Goal: Task Accomplishment & Management: Use online tool/utility

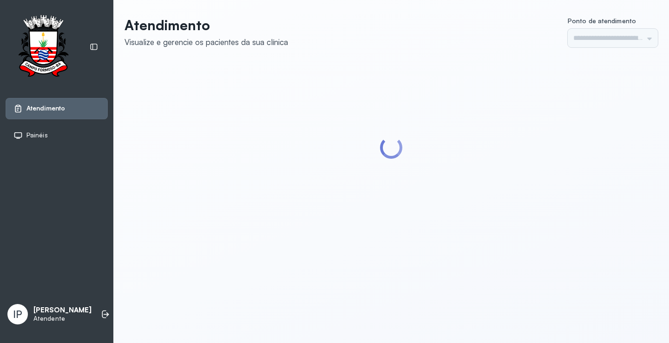
type input "*********"
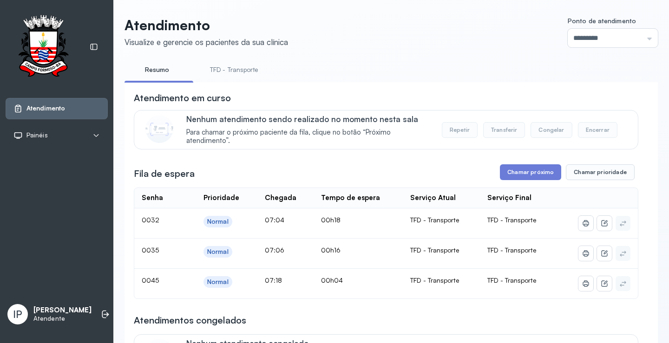
click at [224, 74] on link "TFD - Transporte" at bounding box center [234, 69] width 67 height 15
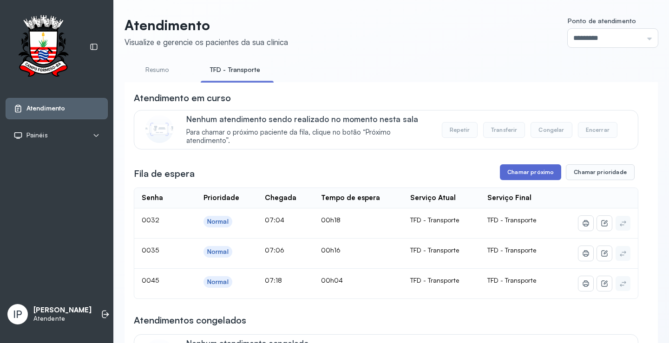
click at [517, 171] on button "Chamar próximo" at bounding box center [530, 172] width 61 height 16
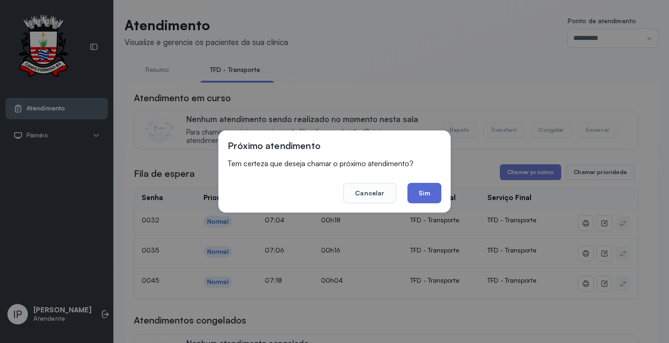
click at [422, 194] on button "Sim" at bounding box center [424, 193] width 34 height 20
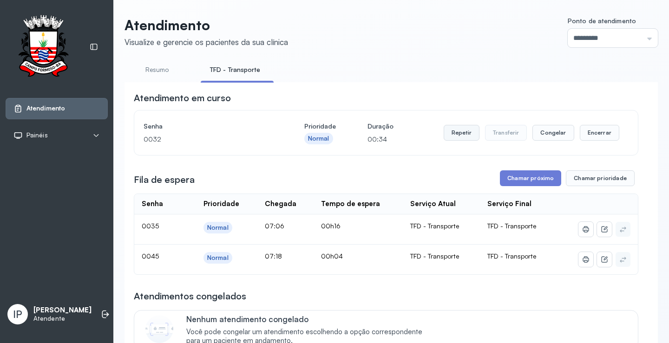
click at [449, 132] on button "Repetir" at bounding box center [462, 133] width 36 height 16
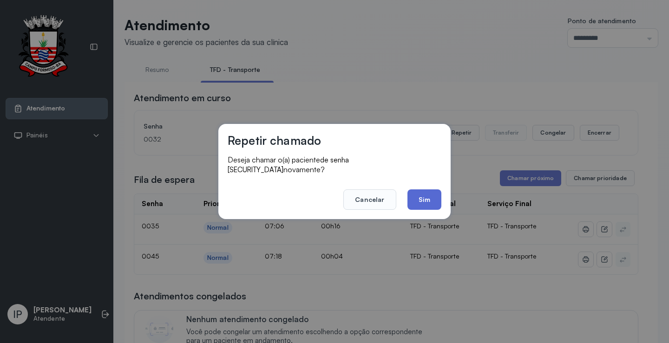
click at [421, 192] on button "Sim" at bounding box center [424, 200] width 34 height 20
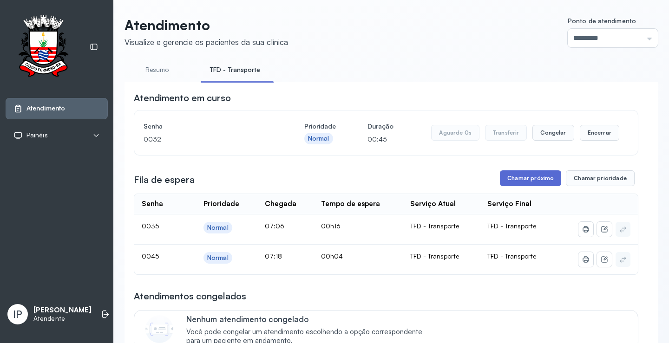
click at [502, 179] on button "Chamar próximo" at bounding box center [530, 178] width 61 height 16
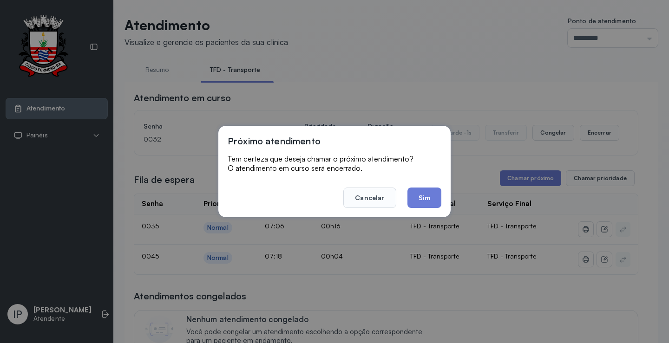
click at [430, 196] on button "Sim" at bounding box center [424, 198] width 34 height 20
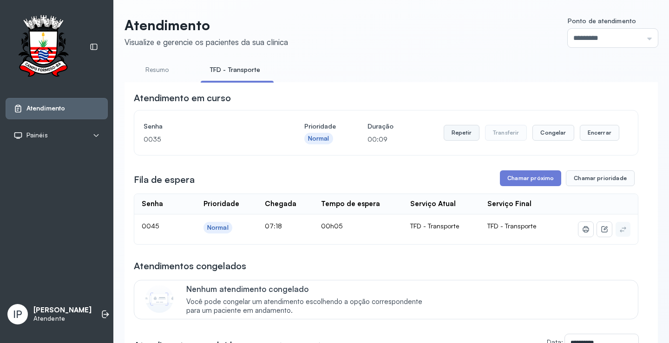
click at [465, 134] on button "Repetir" at bounding box center [462, 133] width 36 height 16
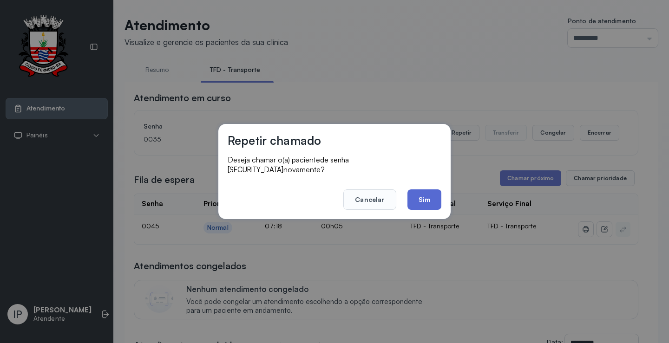
click at [422, 195] on button "Sim" at bounding box center [424, 200] width 34 height 20
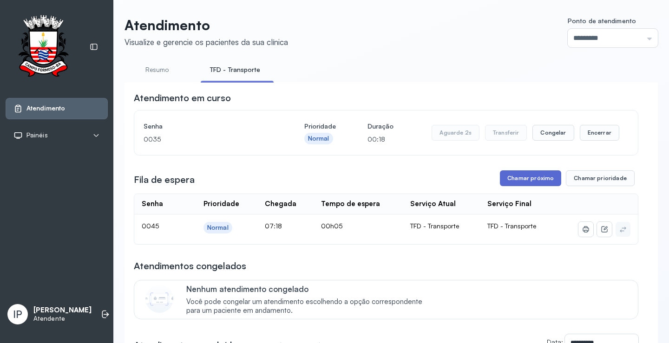
click at [529, 178] on button "Chamar próximo" at bounding box center [530, 178] width 61 height 16
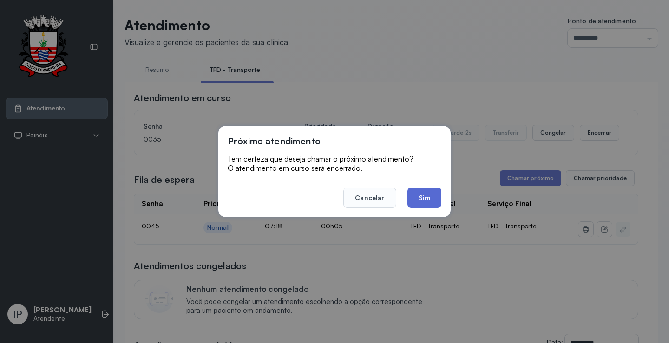
click at [428, 198] on button "Sim" at bounding box center [424, 198] width 34 height 20
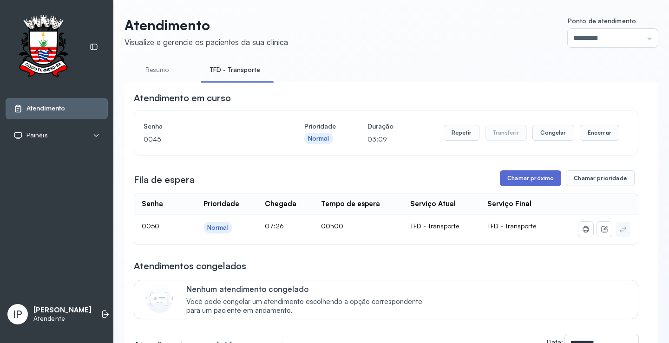
click at [525, 180] on button "Chamar próximo" at bounding box center [530, 178] width 61 height 16
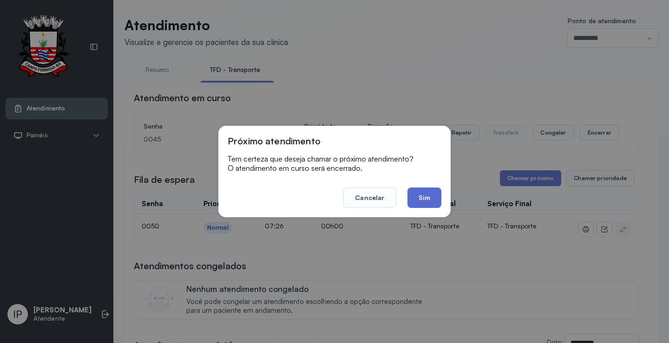
click at [429, 192] on button "Sim" at bounding box center [424, 198] width 34 height 20
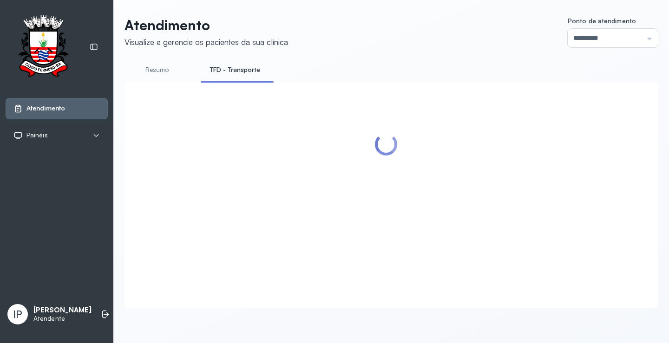
scroll to position [59, 0]
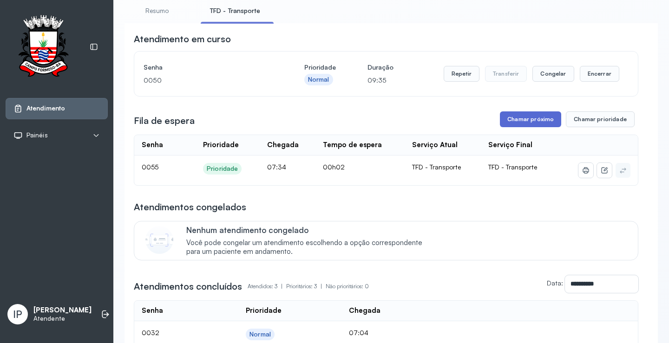
click at [510, 122] on button "Chamar próximo" at bounding box center [530, 119] width 61 height 16
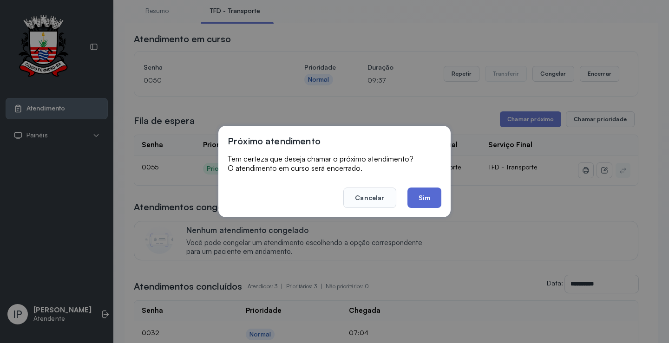
click at [425, 200] on button "Sim" at bounding box center [424, 198] width 34 height 20
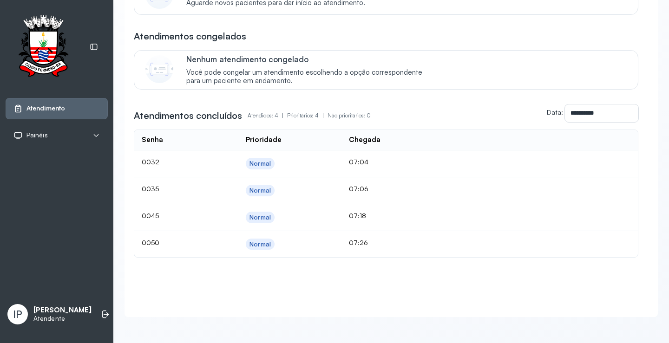
scroll to position [39, 0]
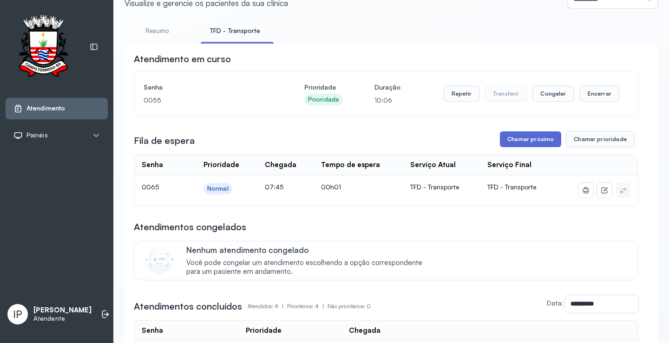
click at [516, 141] on button "Chamar próximo" at bounding box center [530, 139] width 61 height 16
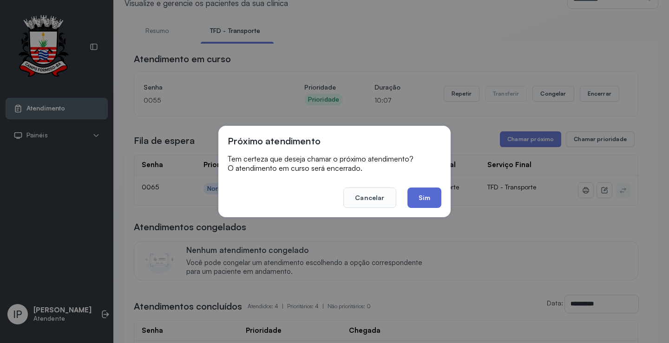
click at [433, 193] on button "Sim" at bounding box center [424, 198] width 34 height 20
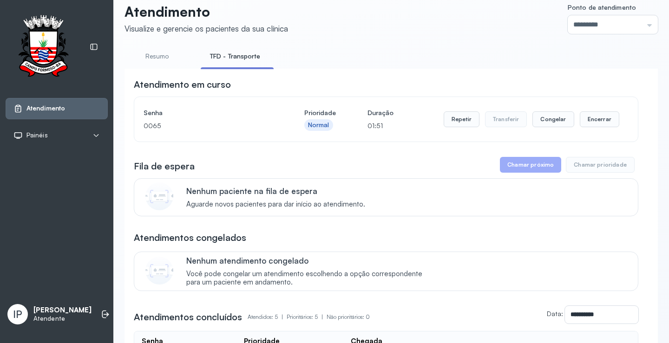
scroll to position [0, 0]
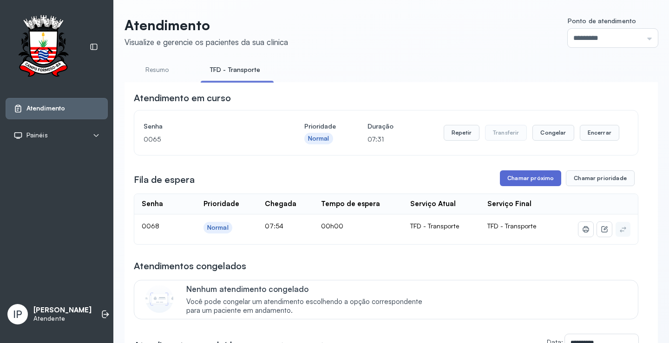
click at [509, 179] on button "Chamar próximo" at bounding box center [530, 178] width 61 height 16
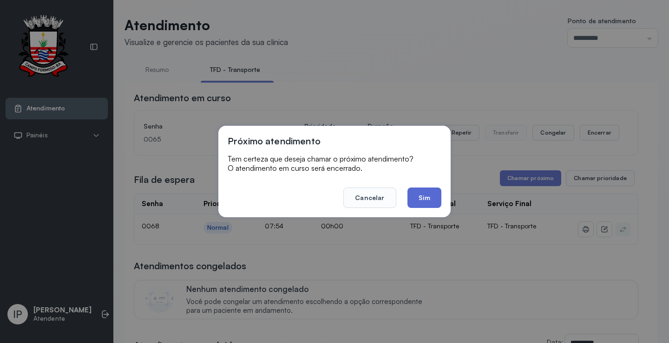
click at [425, 199] on button "Sim" at bounding box center [424, 198] width 34 height 20
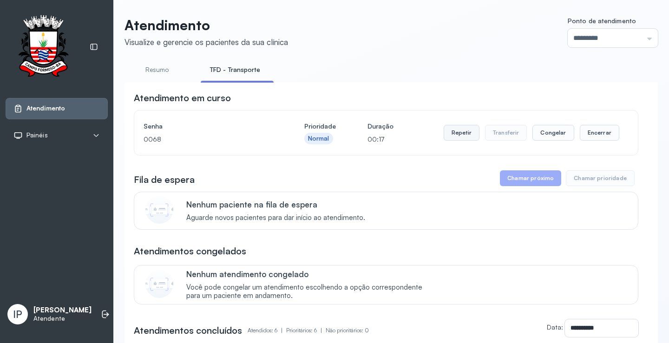
click at [456, 137] on button "Repetir" at bounding box center [462, 133] width 36 height 16
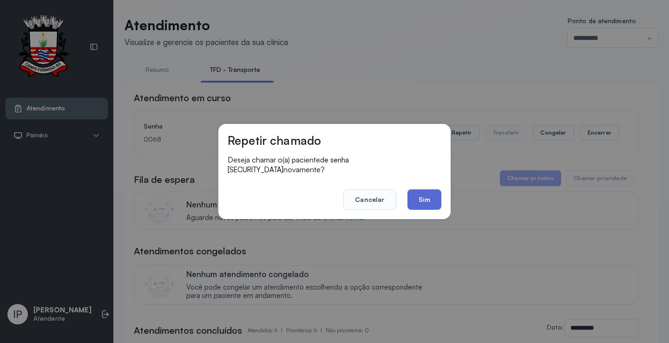
click at [413, 200] on button "Sim" at bounding box center [424, 200] width 34 height 20
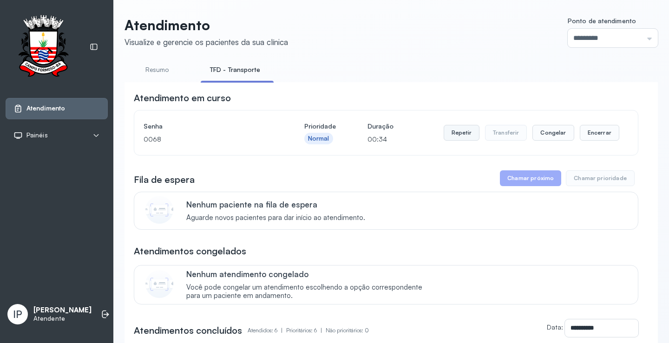
click at [464, 137] on button "Repetir" at bounding box center [462, 133] width 36 height 16
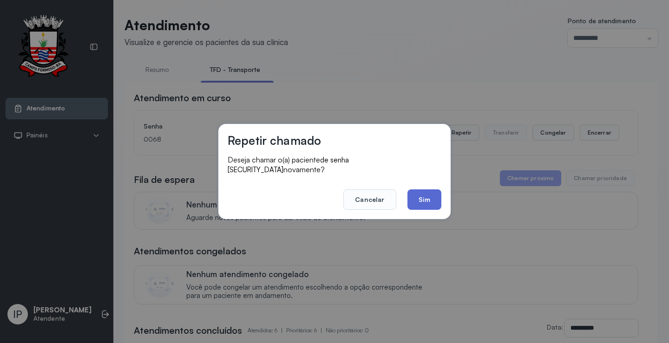
click at [415, 190] on button "Sim" at bounding box center [424, 200] width 34 height 20
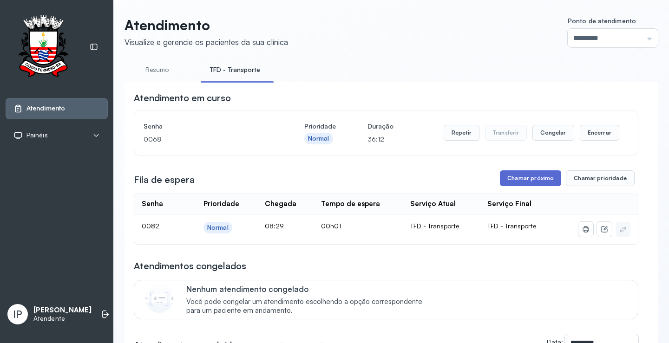
click at [522, 177] on button "Chamar próximo" at bounding box center [530, 178] width 61 height 16
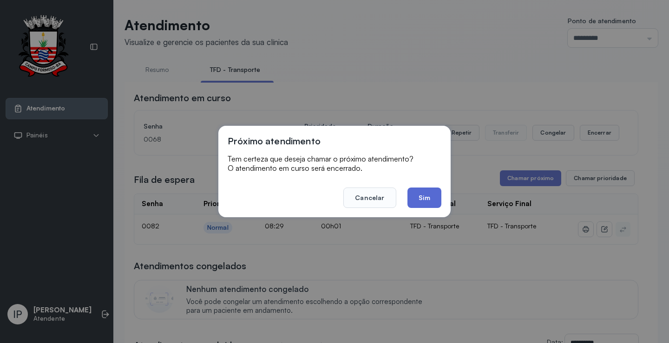
click at [418, 192] on button "Sim" at bounding box center [424, 198] width 34 height 20
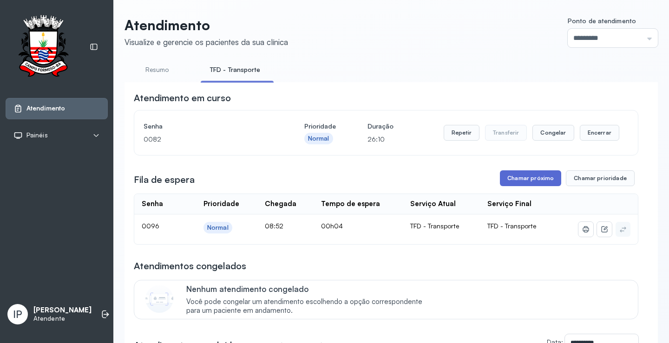
click at [521, 179] on button "Chamar próximo" at bounding box center [530, 178] width 61 height 16
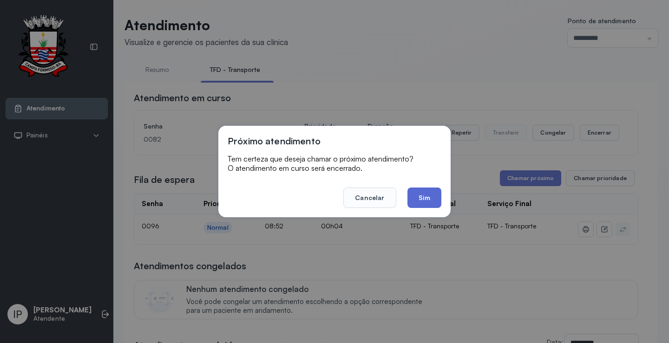
click at [436, 190] on button "Sim" at bounding box center [424, 198] width 34 height 20
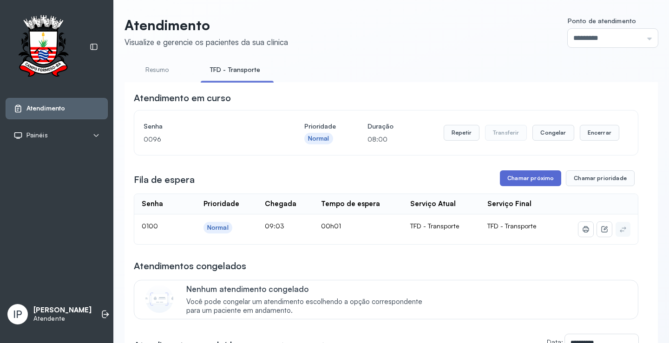
click at [553, 183] on button "Chamar próximo" at bounding box center [530, 178] width 61 height 16
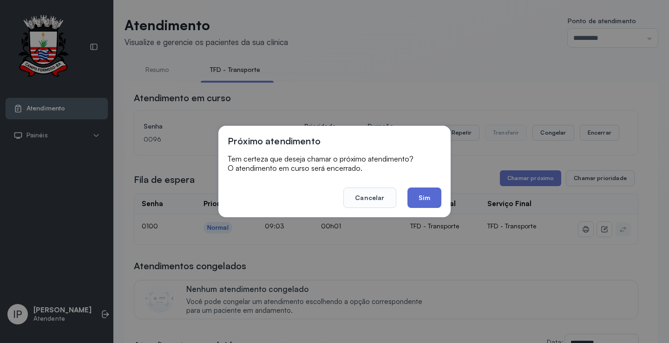
click at [417, 195] on button "Sim" at bounding box center [424, 198] width 34 height 20
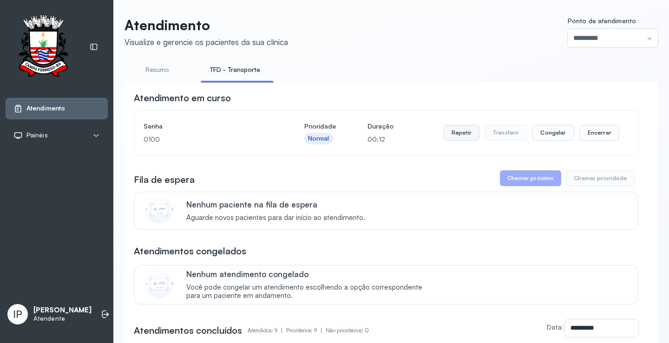
click at [448, 135] on button "Repetir" at bounding box center [462, 133] width 36 height 16
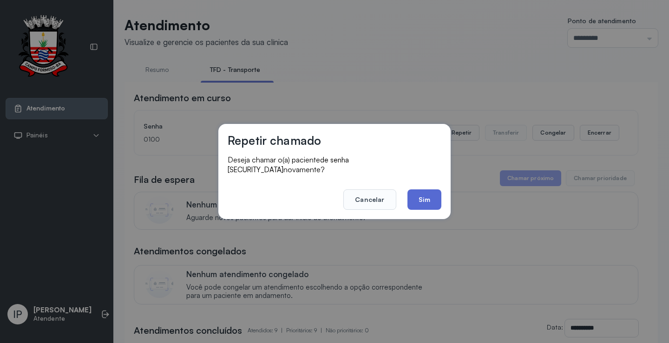
click at [425, 194] on button "Sim" at bounding box center [424, 200] width 34 height 20
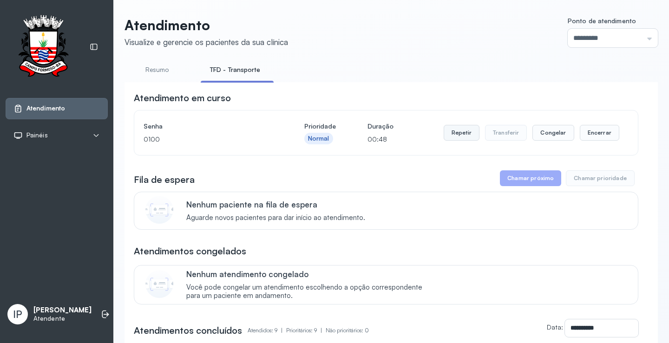
click at [460, 137] on button "Repetir" at bounding box center [462, 133] width 36 height 16
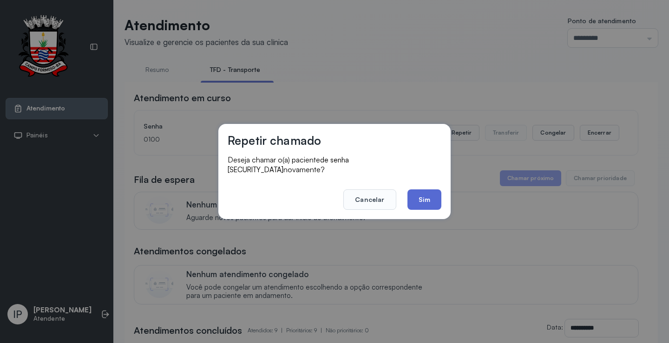
click at [414, 196] on button "Sim" at bounding box center [424, 200] width 34 height 20
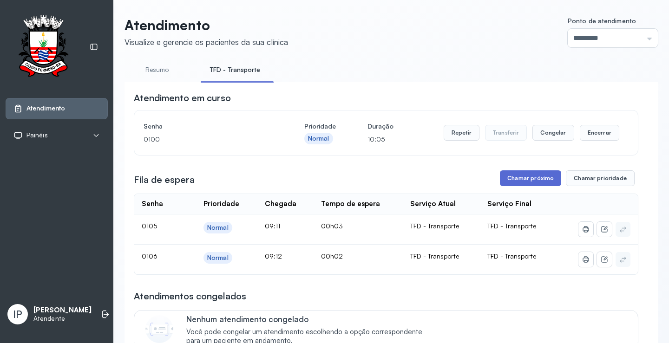
click at [536, 182] on button "Chamar próximo" at bounding box center [530, 178] width 61 height 16
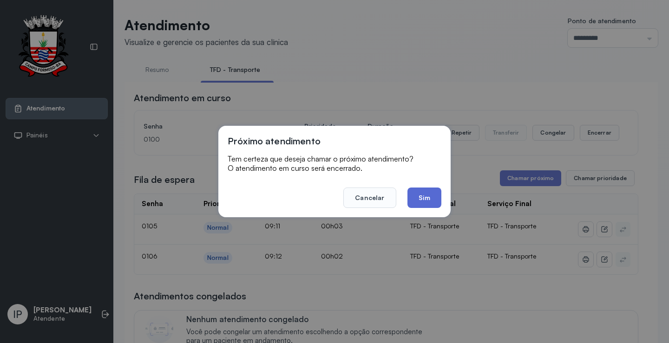
click at [431, 196] on button "Sim" at bounding box center [424, 198] width 34 height 20
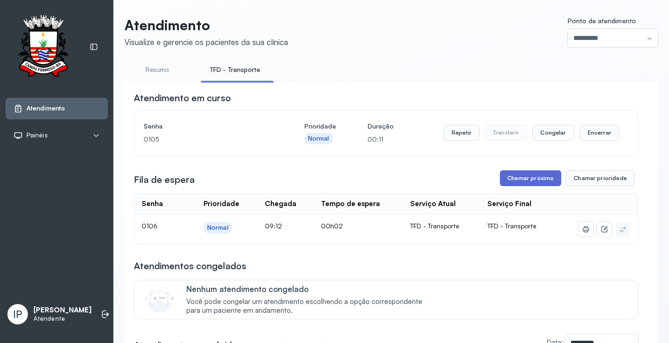
click at [521, 182] on button "Chamar próximo" at bounding box center [530, 178] width 61 height 16
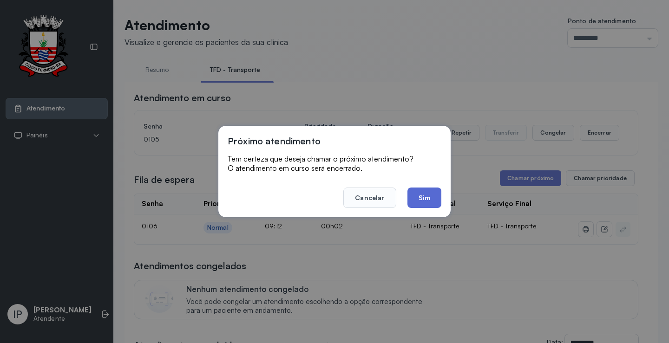
click at [430, 198] on button "Sim" at bounding box center [424, 198] width 34 height 20
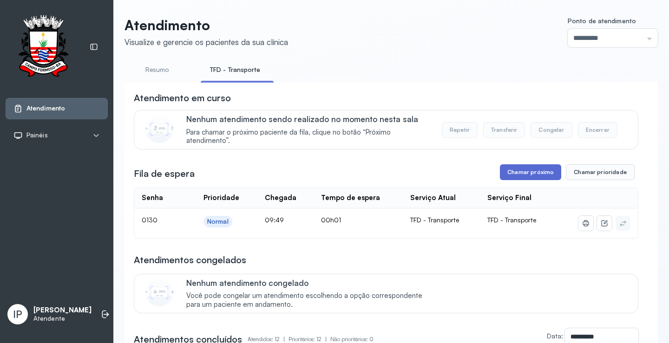
click at [517, 177] on button "Chamar próximo" at bounding box center [530, 172] width 61 height 16
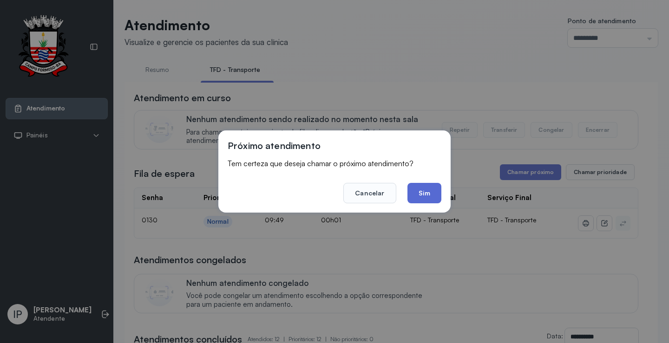
click at [424, 200] on button "Sim" at bounding box center [424, 193] width 34 height 20
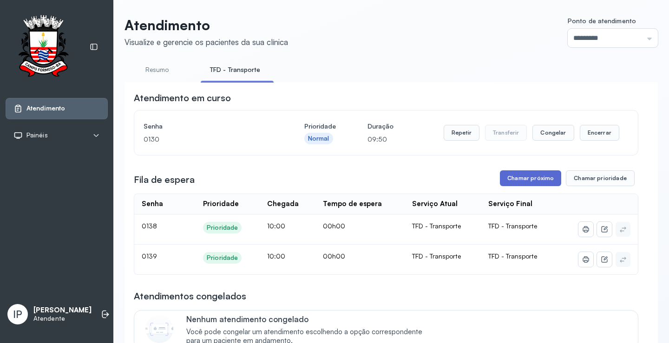
drag, startPoint x: 500, startPoint y: 168, endPoint x: 503, endPoint y: 179, distance: 11.9
click at [503, 181] on button "Chamar próximo" at bounding box center [530, 178] width 61 height 16
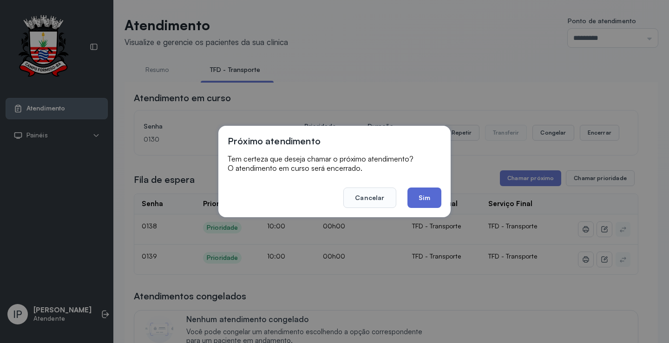
click at [431, 200] on button "Sim" at bounding box center [424, 198] width 34 height 20
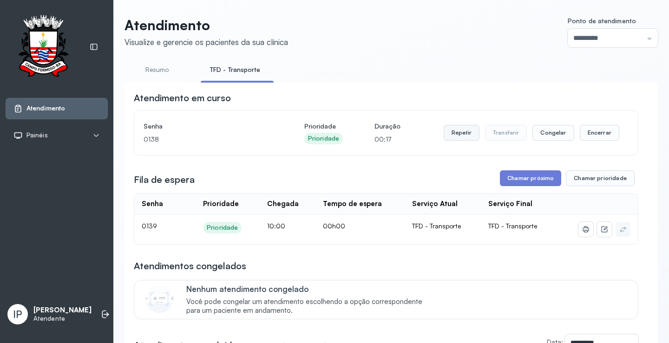
click at [457, 138] on button "Repetir" at bounding box center [462, 133] width 36 height 16
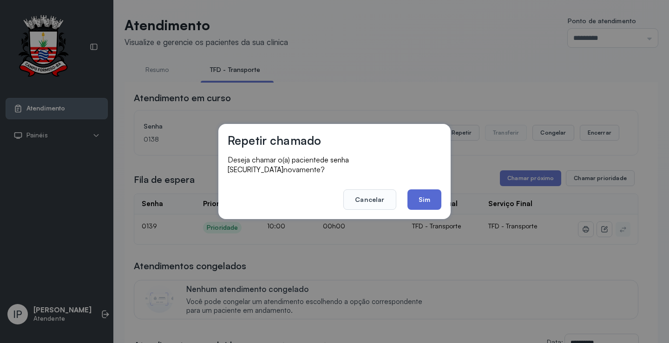
click at [419, 192] on button "Sim" at bounding box center [424, 200] width 34 height 20
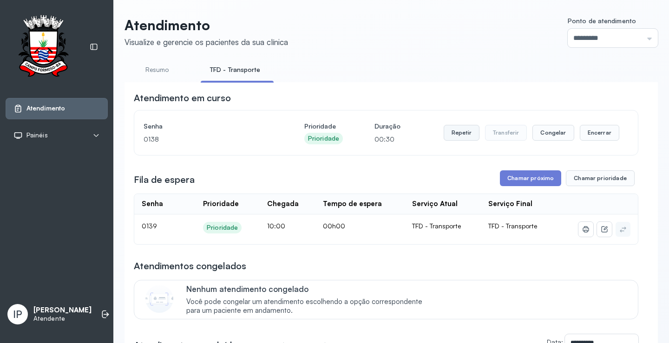
click at [459, 132] on button "Repetir" at bounding box center [462, 133] width 36 height 16
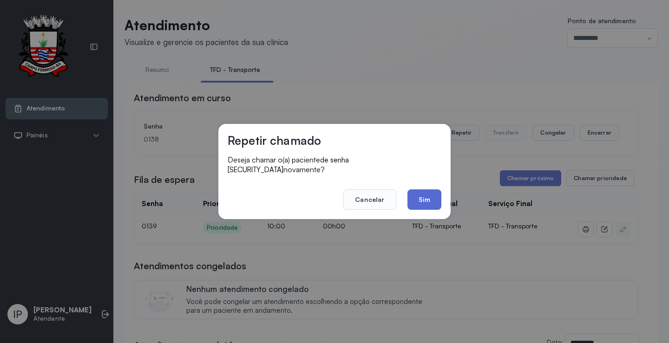
click at [431, 194] on button "Sim" at bounding box center [424, 200] width 34 height 20
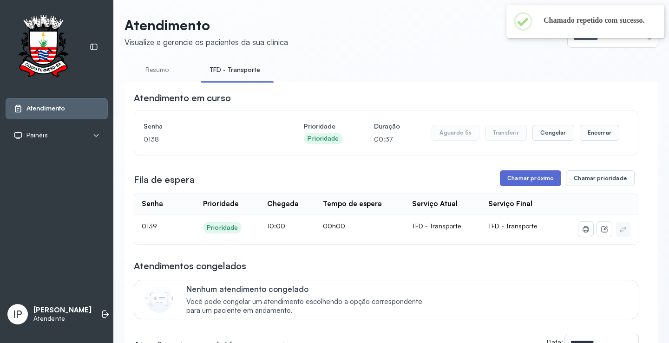
click at [529, 185] on button "Chamar próximo" at bounding box center [530, 178] width 61 height 16
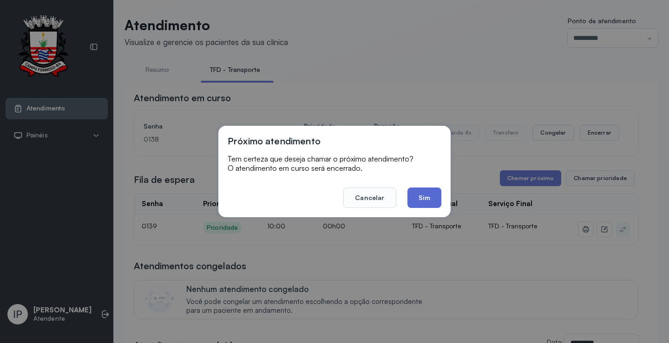
click at [436, 199] on button "Sim" at bounding box center [424, 198] width 34 height 20
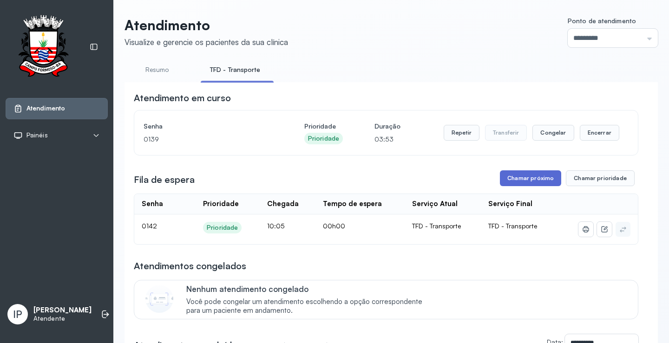
click at [515, 181] on button "Chamar próximo" at bounding box center [530, 178] width 61 height 16
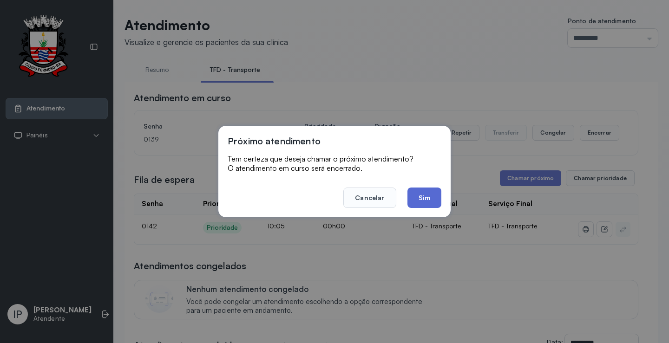
click at [432, 191] on button "Sim" at bounding box center [424, 198] width 34 height 20
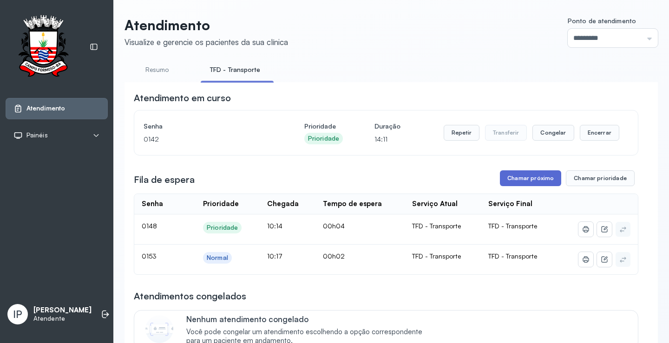
click at [524, 181] on button "Chamar próximo" at bounding box center [530, 178] width 61 height 16
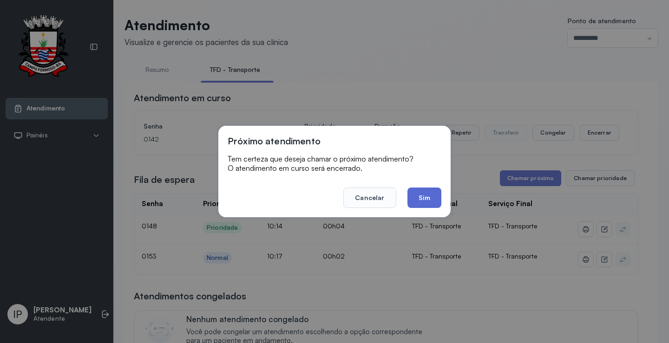
click at [410, 201] on button "Sim" at bounding box center [424, 198] width 34 height 20
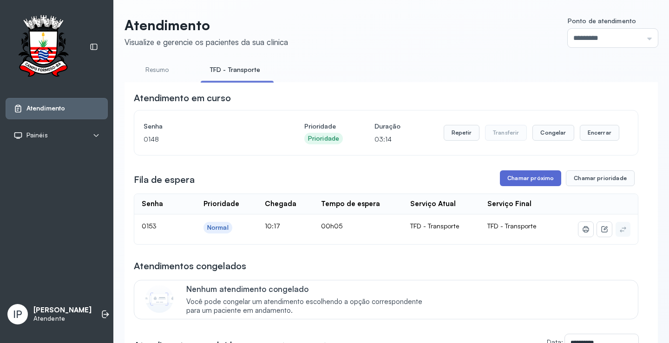
click at [525, 180] on button "Chamar próximo" at bounding box center [530, 178] width 61 height 16
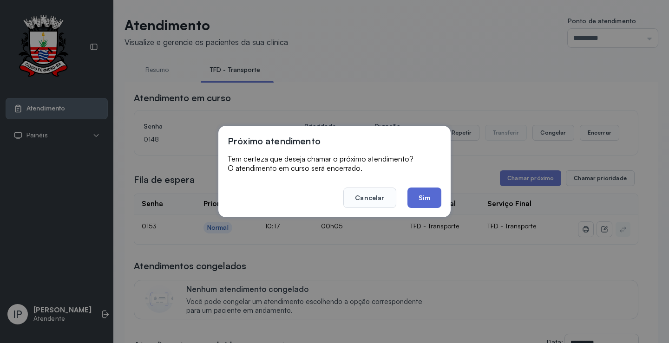
click at [416, 195] on button "Sim" at bounding box center [424, 198] width 34 height 20
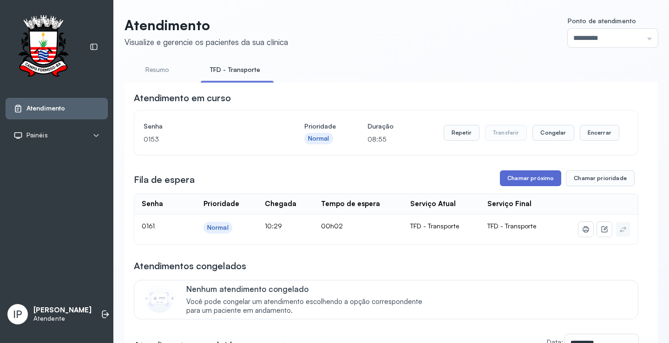
click at [510, 182] on button "Chamar próximo" at bounding box center [530, 178] width 61 height 16
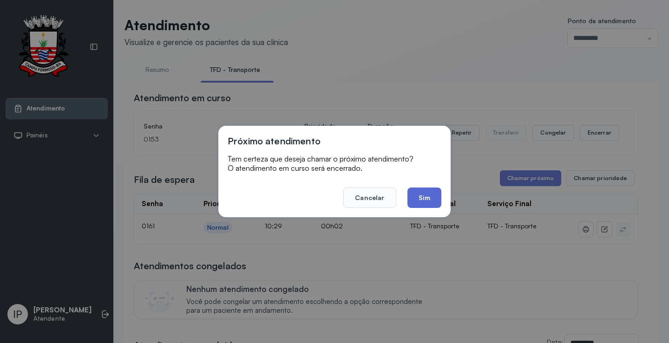
click at [412, 197] on button "Sim" at bounding box center [424, 198] width 34 height 20
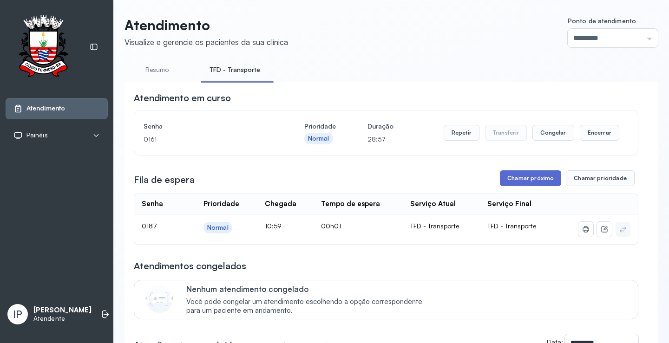
click at [529, 183] on button "Chamar próximo" at bounding box center [530, 178] width 61 height 16
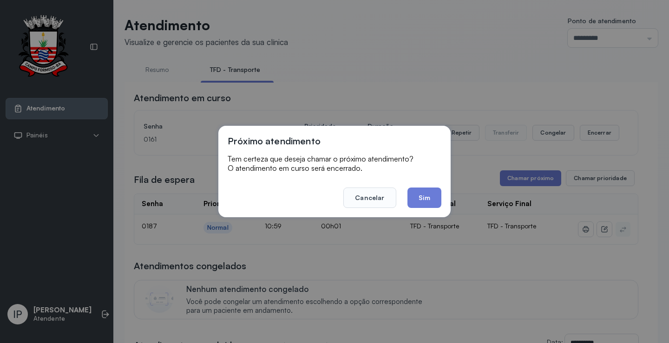
drag, startPoint x: 424, startPoint y: 196, endPoint x: 421, endPoint y: 188, distance: 8.8
click at [423, 195] on button "Sim" at bounding box center [424, 198] width 34 height 20
